Goal: Transaction & Acquisition: Purchase product/service

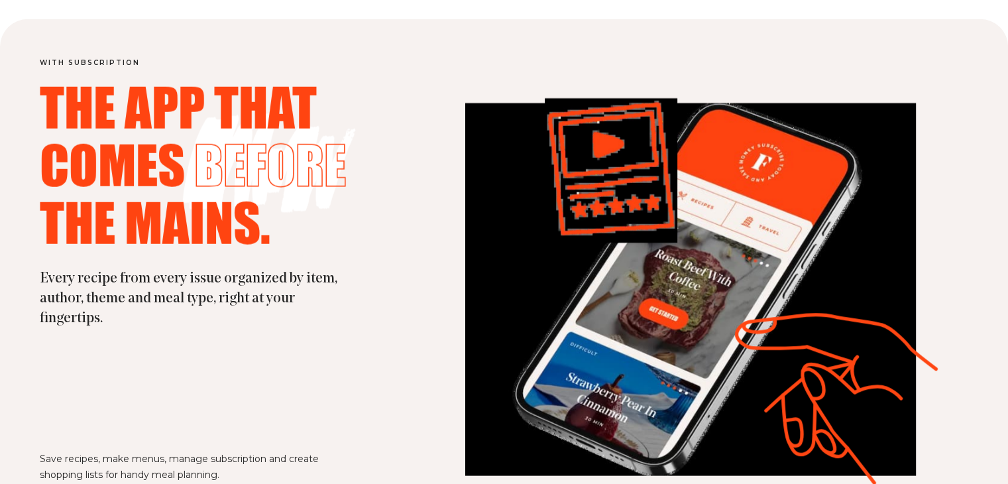
scroll to position [3445, 0]
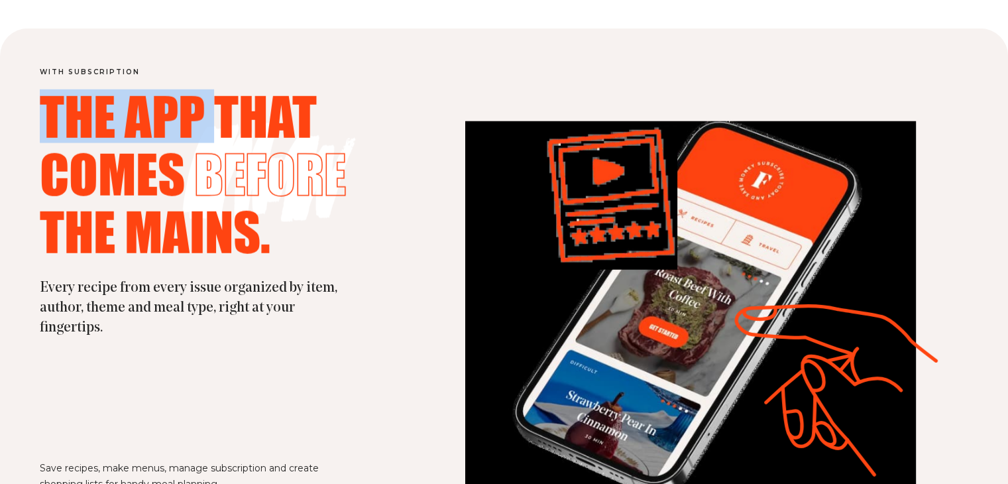
drag, startPoint x: 48, startPoint y: 109, endPoint x: 321, endPoint y: 191, distance: 285.2
click at [282, 160] on h2 "The app that comes before the mains." at bounding box center [225, 175] width 371 height 173
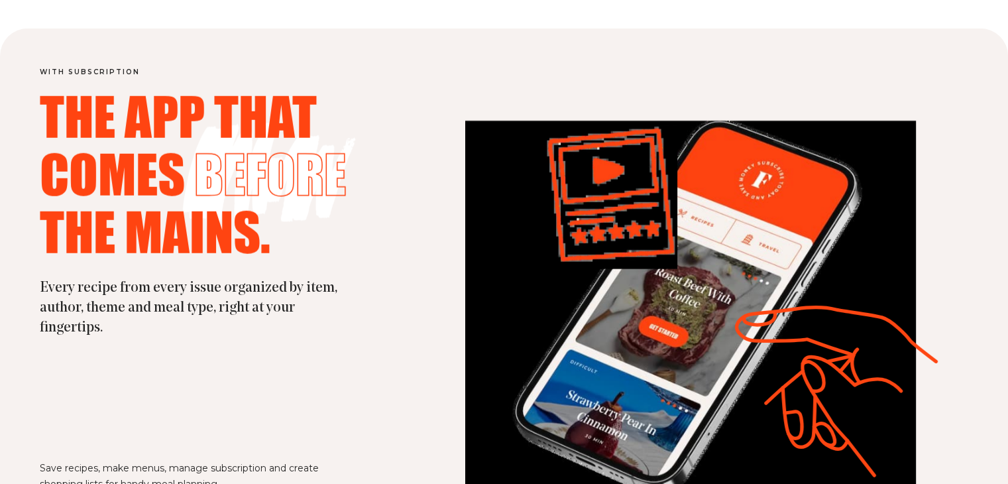
drag, startPoint x: 329, startPoint y: 196, endPoint x: 349, endPoint y: 197, distance: 20.5
click at [329, 196] on span "before" at bounding box center [270, 173] width 152 height 53
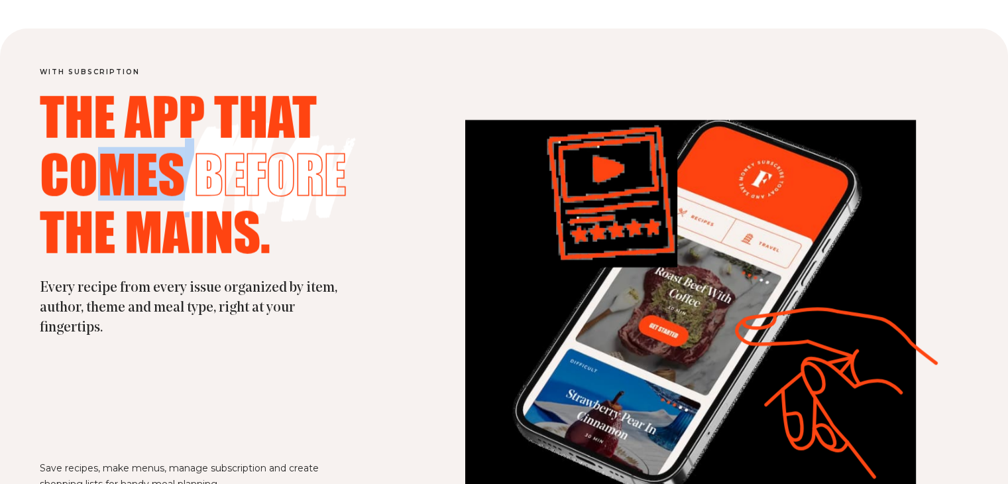
drag, startPoint x: 350, startPoint y: 184, endPoint x: 95, endPoint y: 163, distance: 255.9
click at [87, 173] on h2 "The app that comes before the mains." at bounding box center [225, 175] width 371 height 173
click at [70, 136] on span "The app that" at bounding box center [178, 115] width 277 height 53
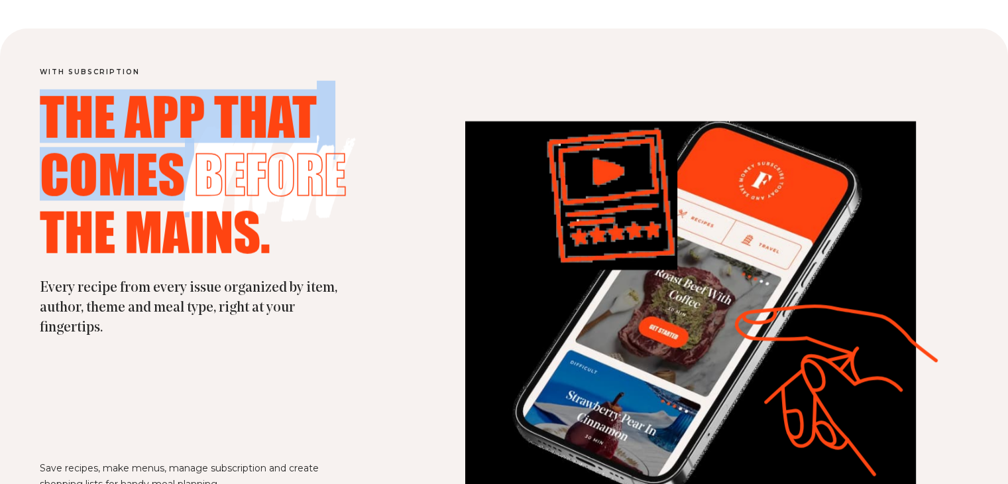
drag, startPoint x: 24, startPoint y: 120, endPoint x: 383, endPoint y: 236, distance: 377.3
click at [360, 236] on div "with subscription The app that comes before the mains. Every recipe from every …" at bounding box center [504, 303] width 1008 height 550
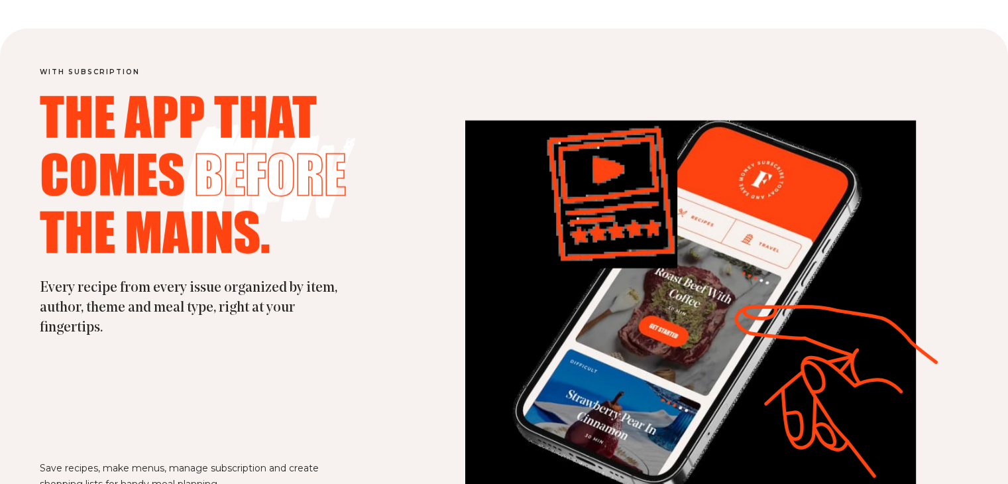
click at [384, 236] on h2 "The app that comes before the mains." at bounding box center [225, 175] width 371 height 173
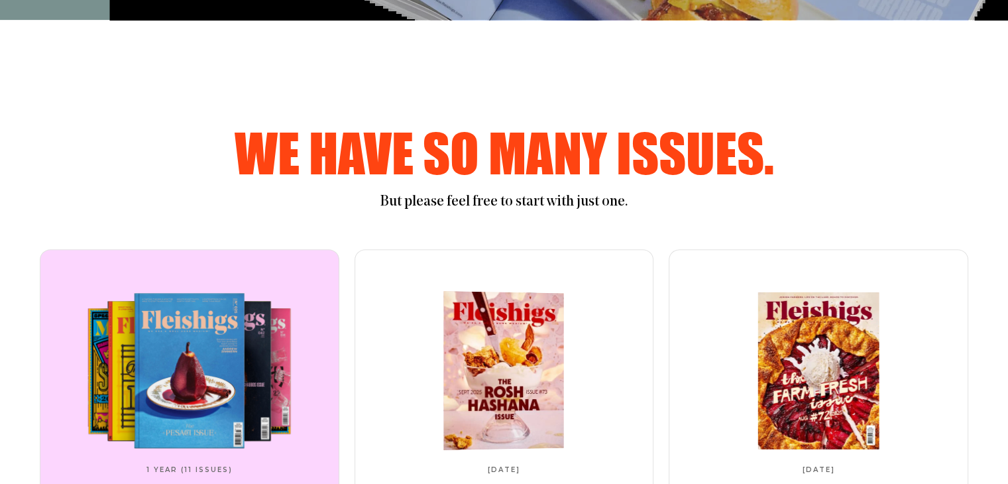
scroll to position [861, 0]
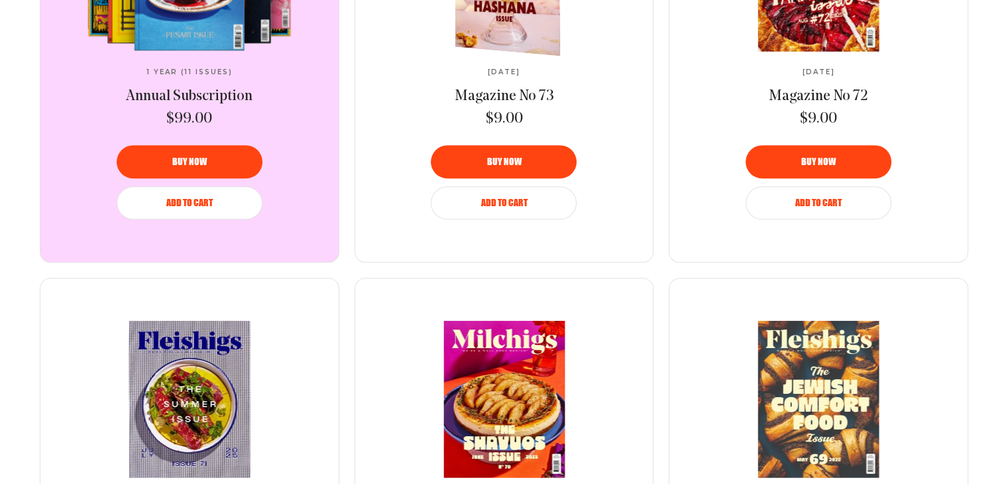
click at [513, 153] on button "Buy now" at bounding box center [504, 161] width 146 height 33
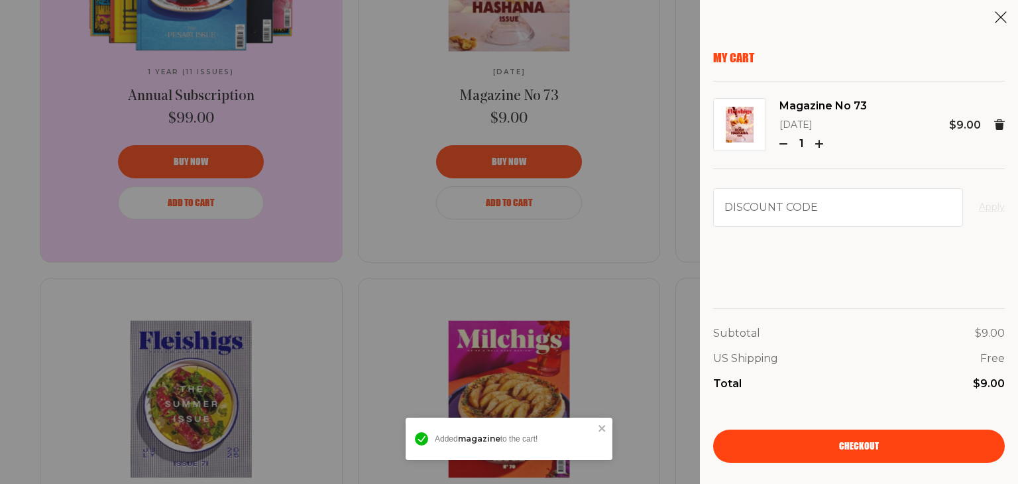
click at [996, 13] on icon at bounding box center [1000, 17] width 13 height 13
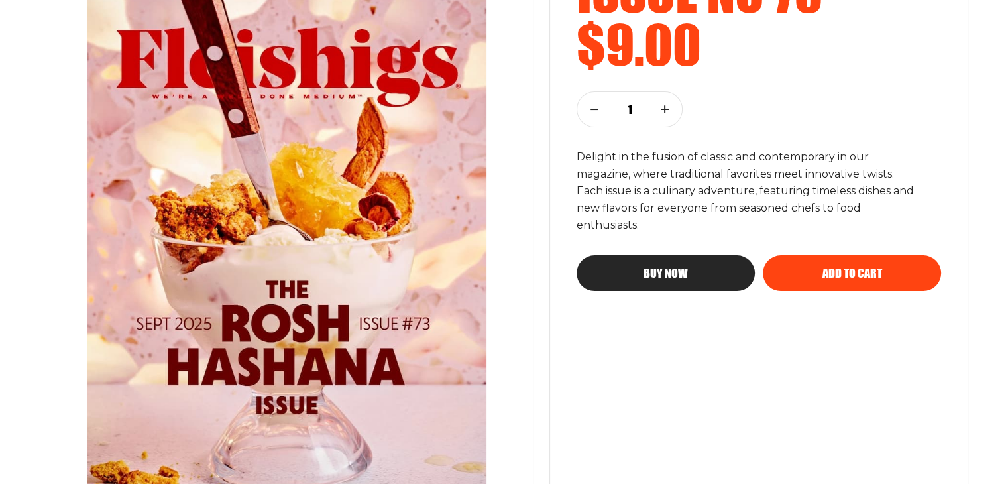
scroll to position [331, 0]
